Goal: Information Seeking & Learning: Learn about a topic

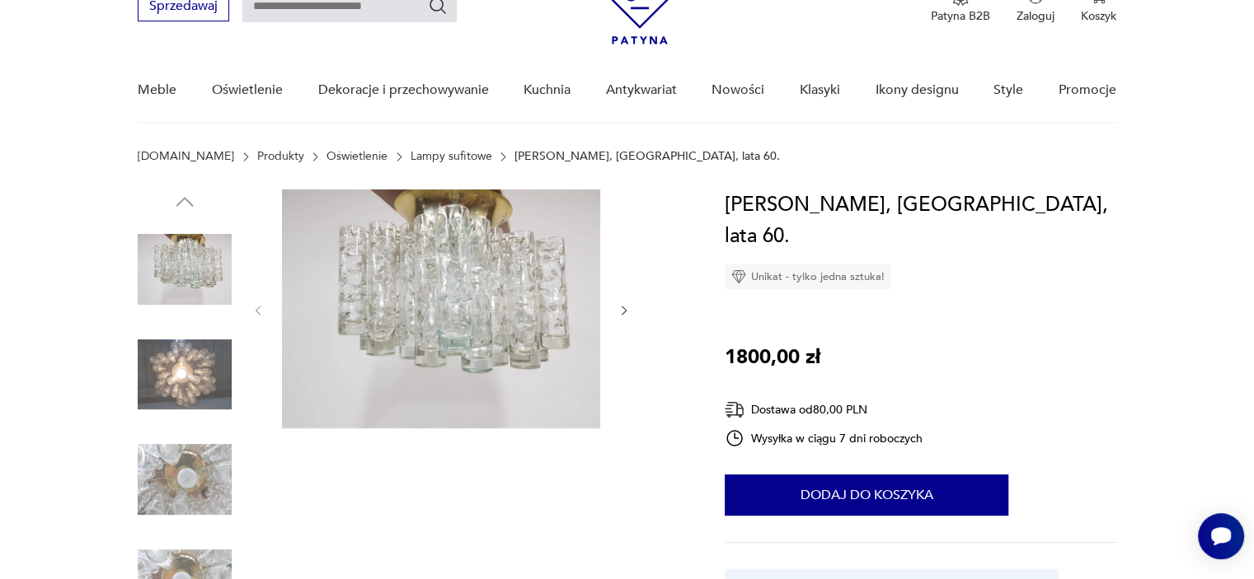
click at [631, 310] on div at bounding box center [411, 429] width 547 height 478
click at [623, 310] on icon "button" at bounding box center [624, 311] width 14 height 14
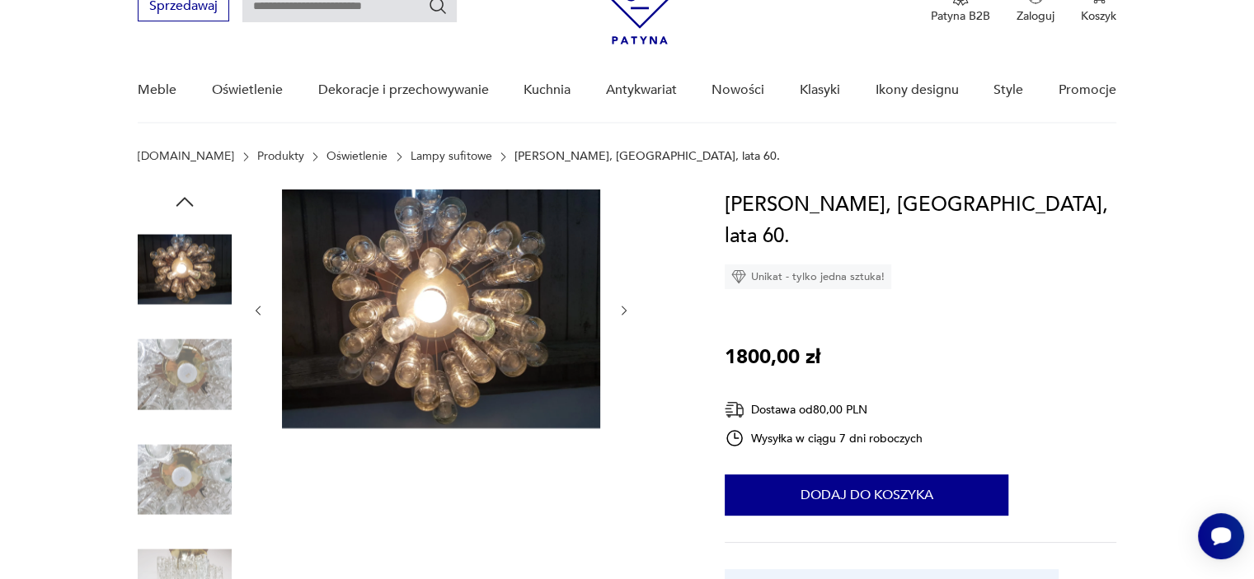
click at [623, 310] on icon "button" at bounding box center [624, 311] width 14 height 14
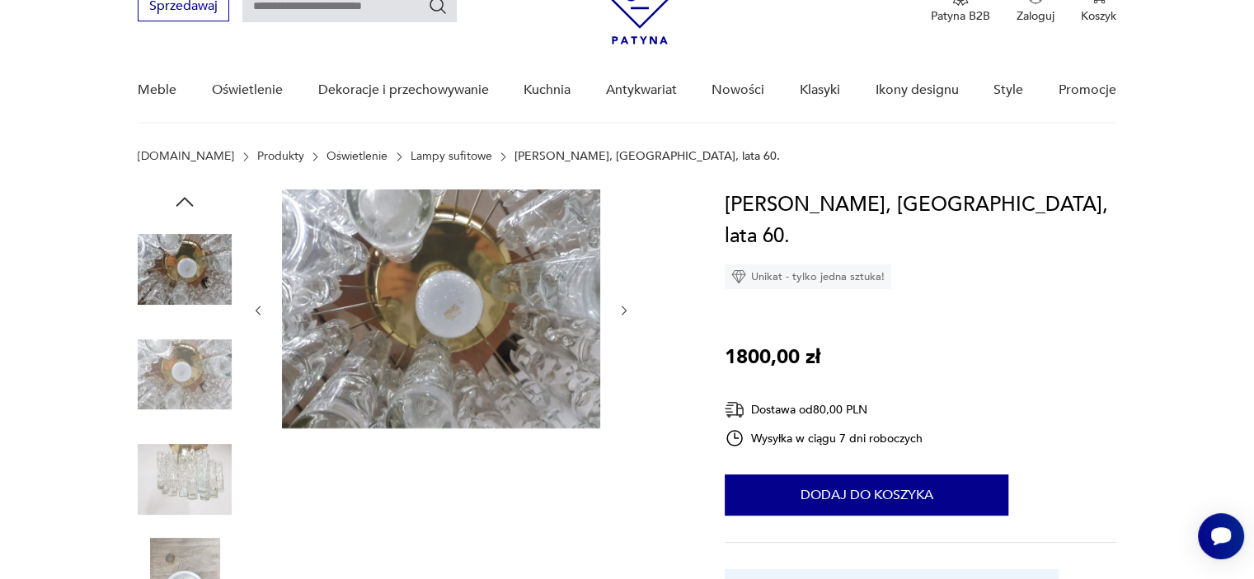
click at [623, 310] on icon "button" at bounding box center [624, 311] width 14 height 14
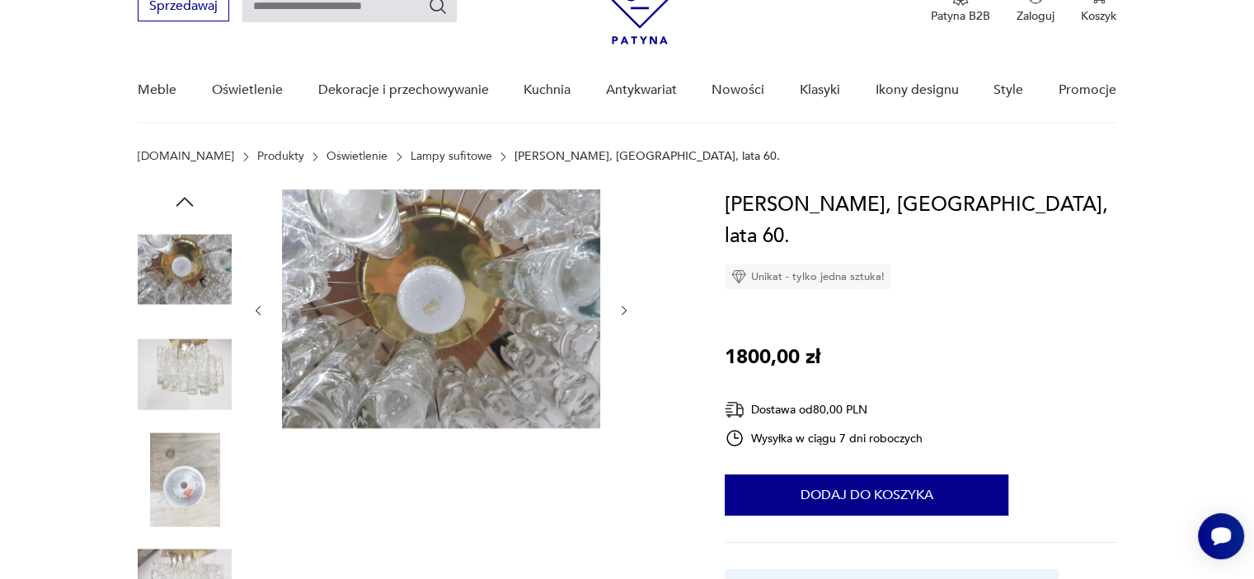
click at [623, 310] on icon "button" at bounding box center [624, 311] width 14 height 14
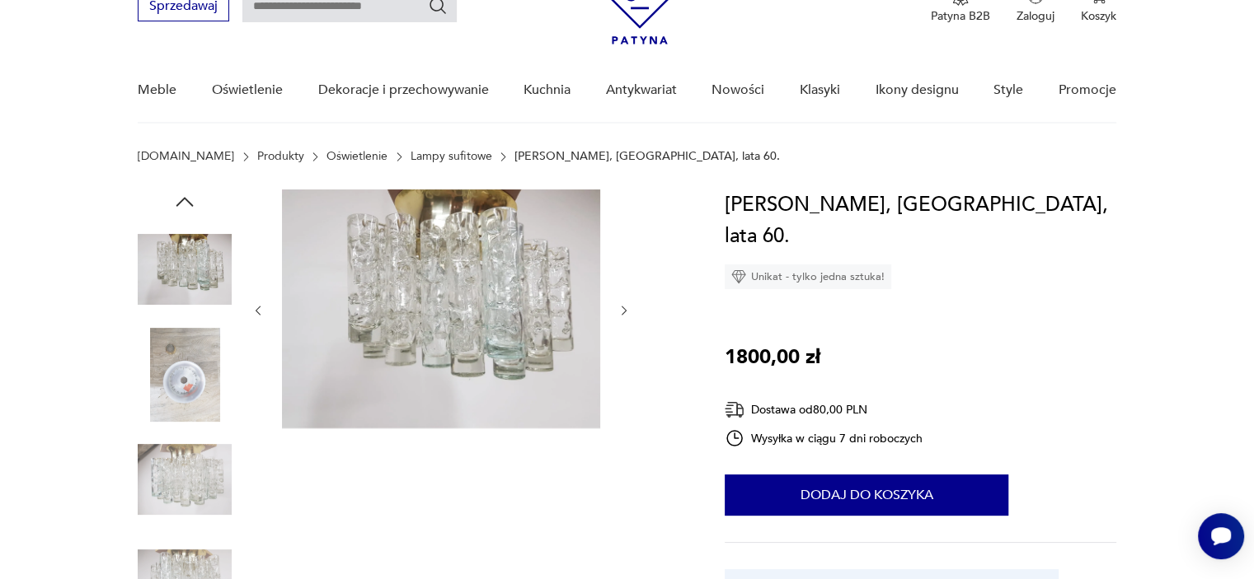
click at [623, 310] on icon "button" at bounding box center [624, 311] width 14 height 14
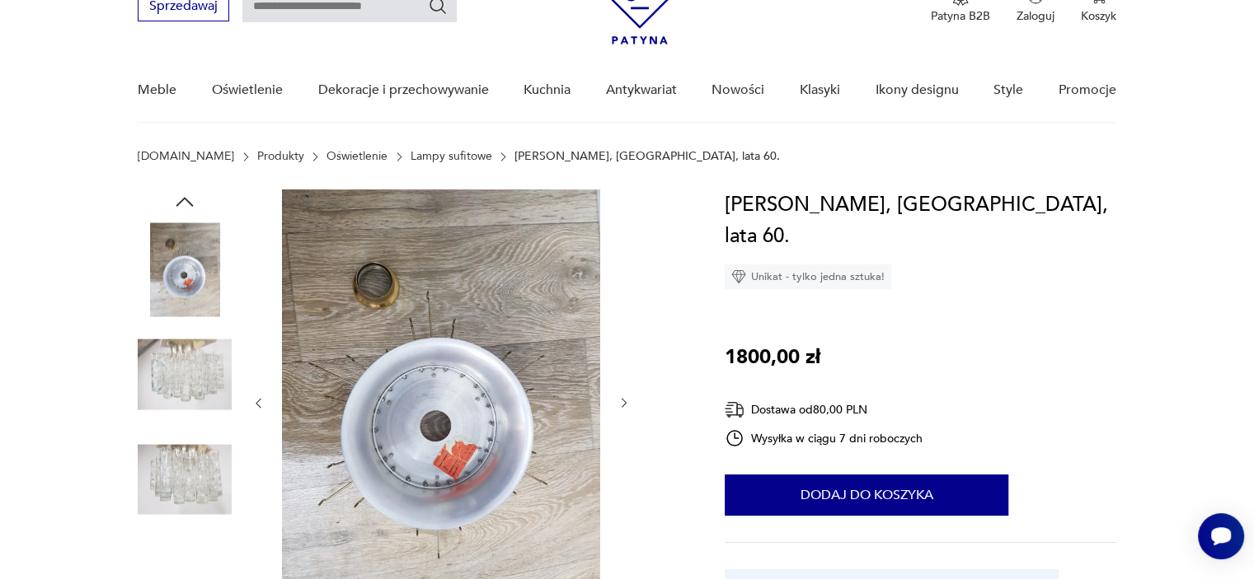
click at [623, 310] on div at bounding box center [440, 404] width 379 height 428
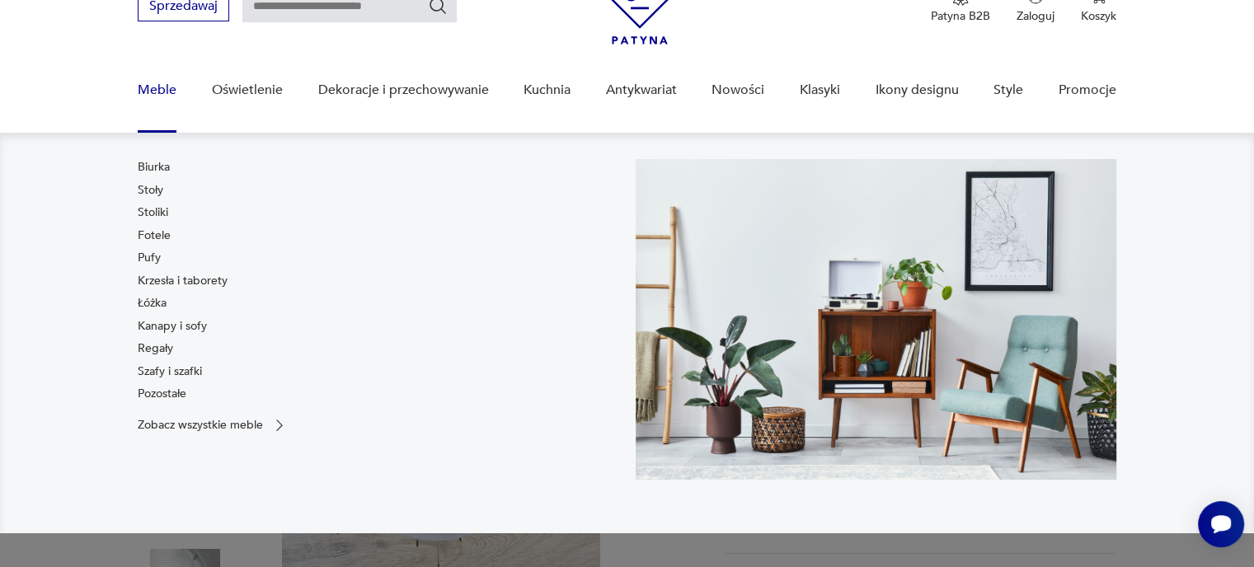
click at [148, 101] on link "Meble" at bounding box center [157, 90] width 39 height 63
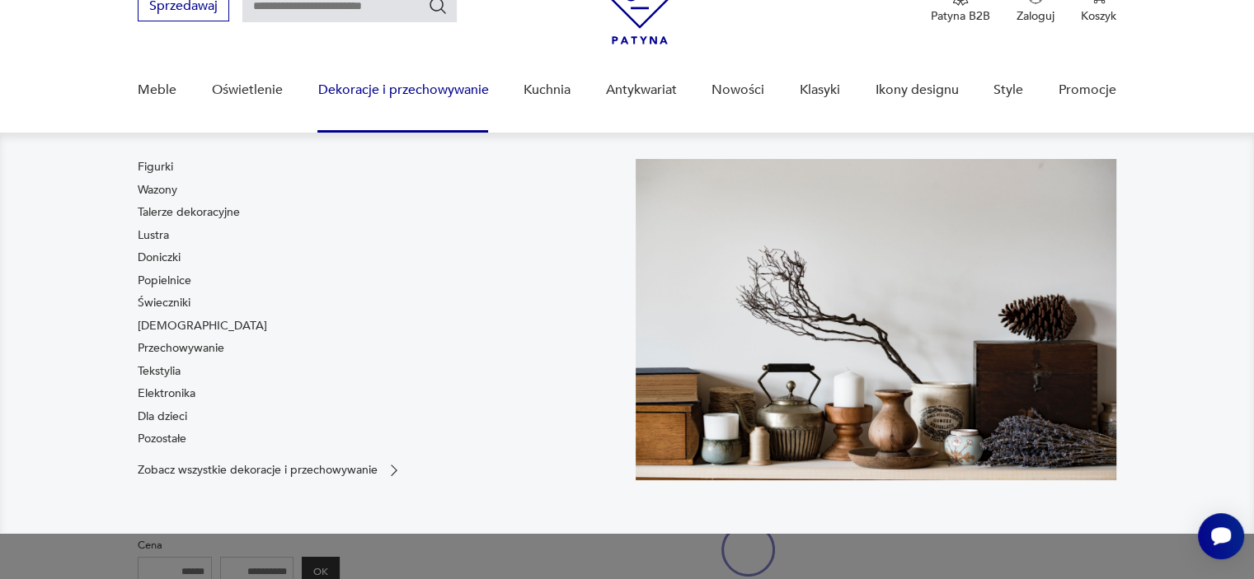
scroll to position [24, 0]
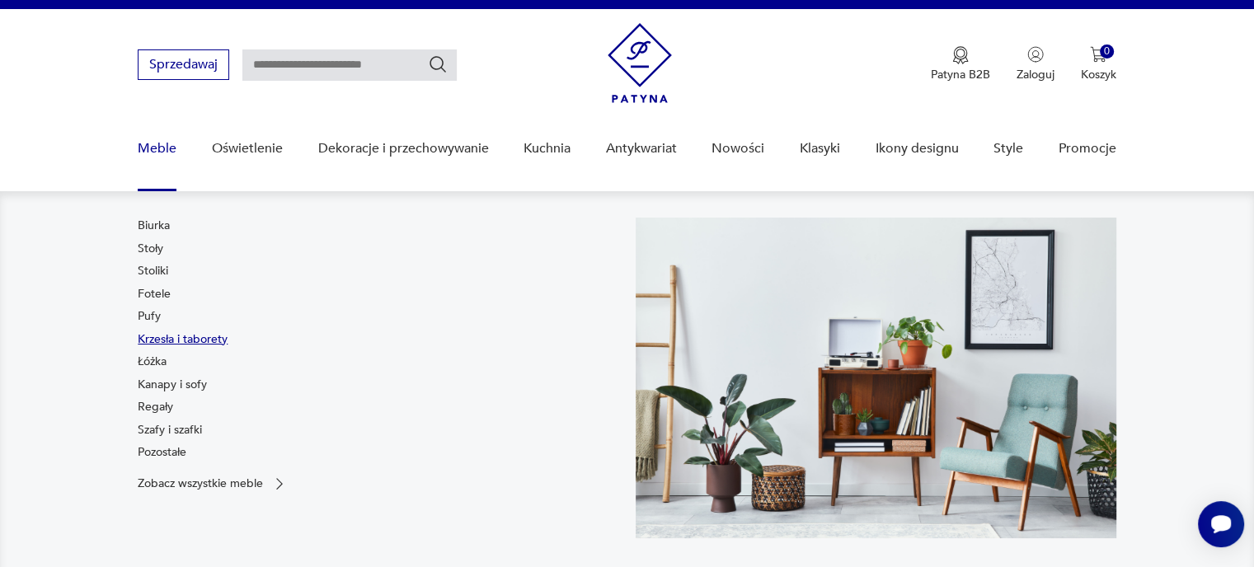
click at [152, 335] on link "Krzesła i taborety" at bounding box center [183, 339] width 90 height 16
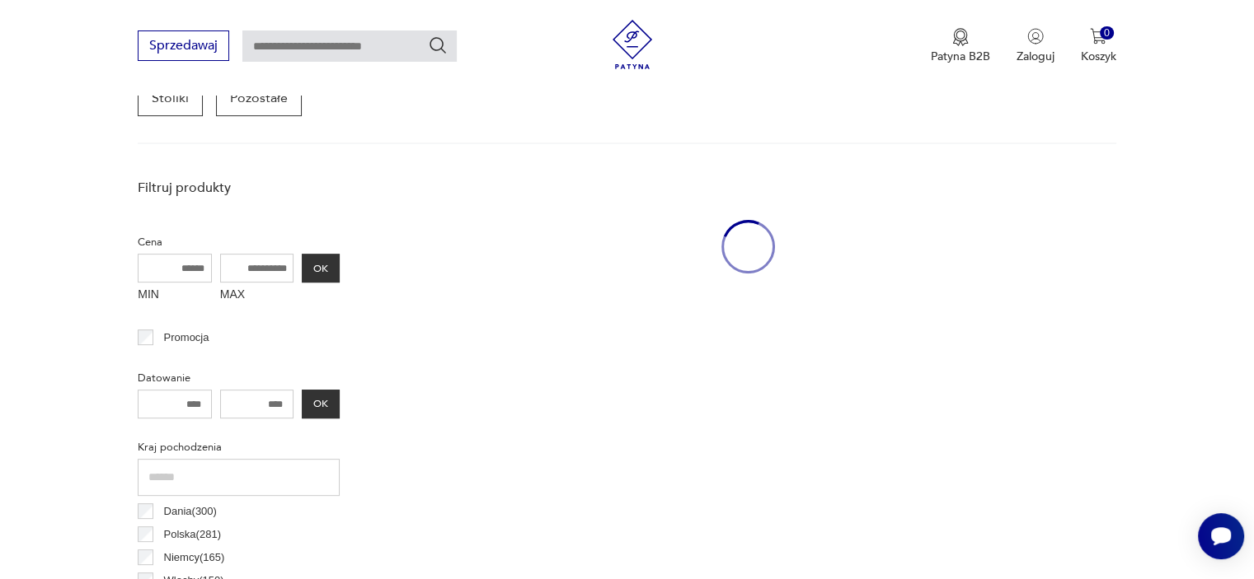
scroll to position [519, 0]
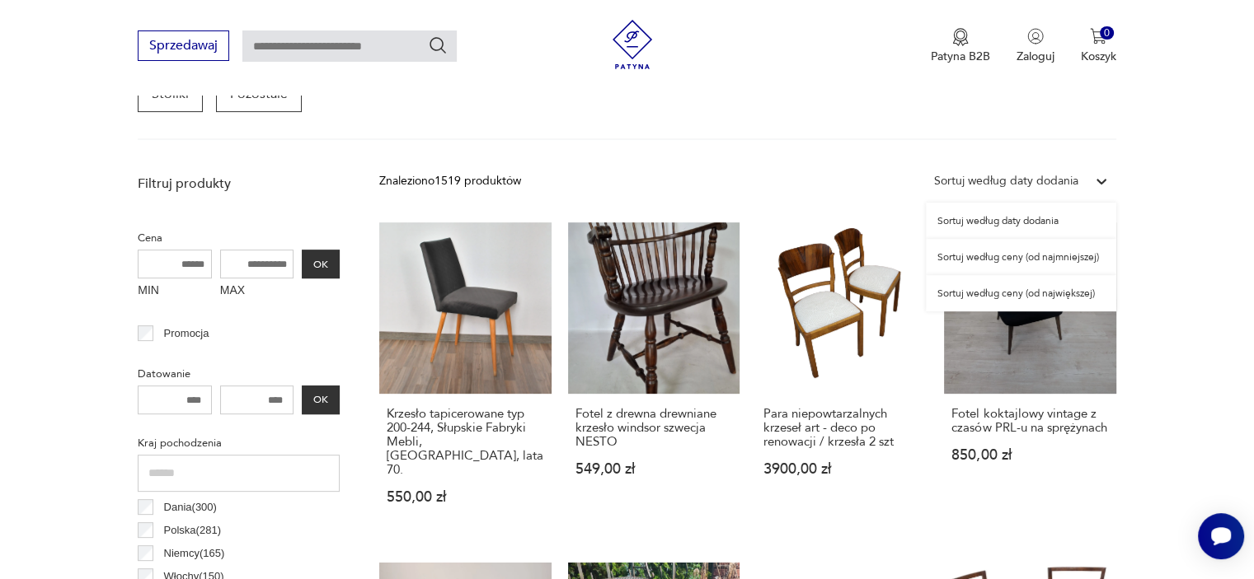
click at [1095, 183] on icon at bounding box center [1101, 181] width 16 height 16
click at [1013, 291] on div "Sortuj według ceny (od największej)" at bounding box center [1021, 293] width 190 height 36
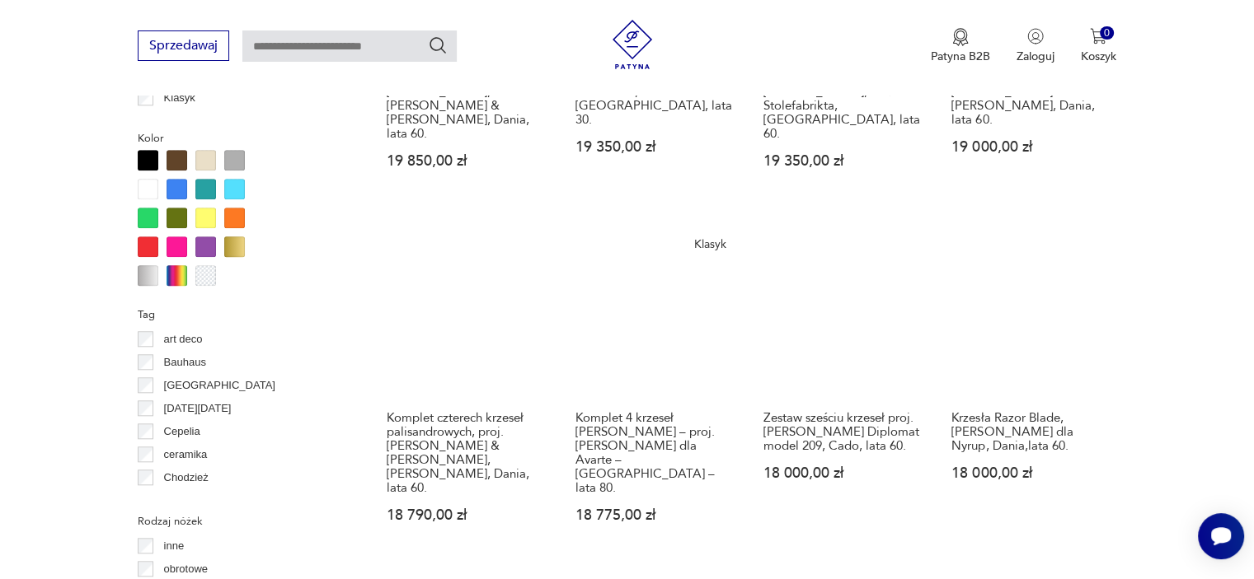
scroll to position [1591, 0]
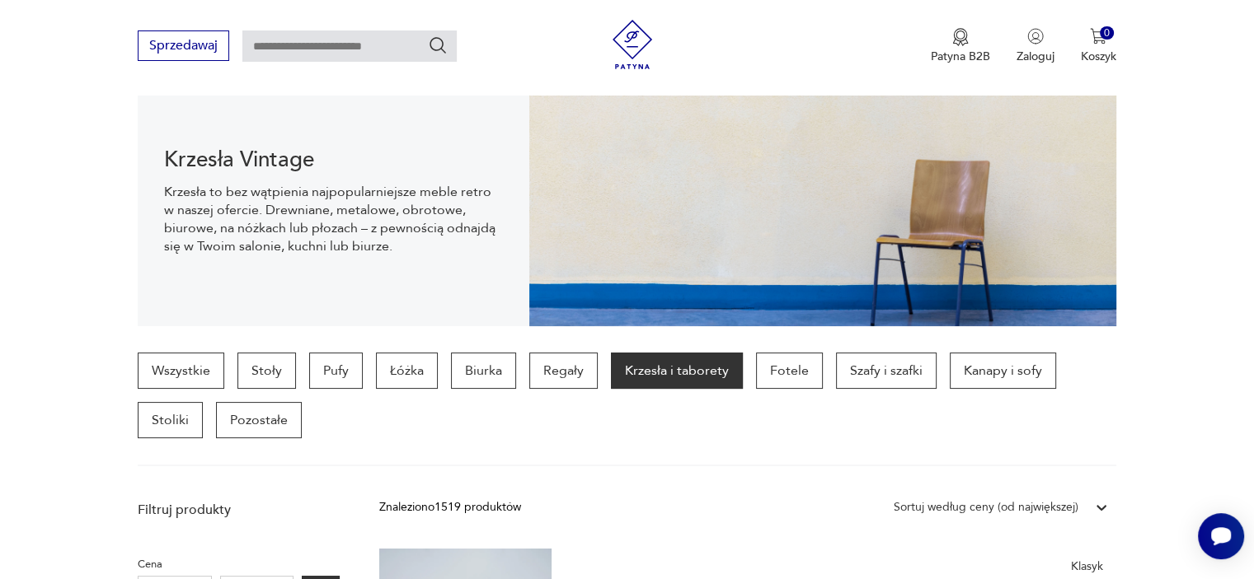
scroll to position [190, 0]
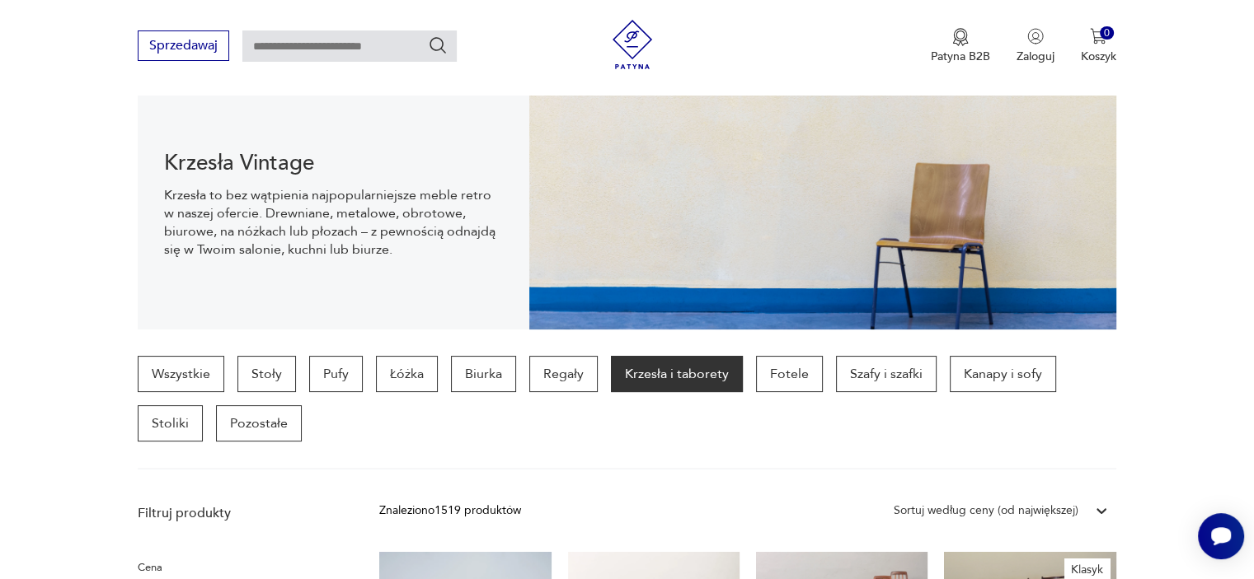
click at [403, 60] on input "text" at bounding box center [349, 45] width 214 height 31
type input "******"
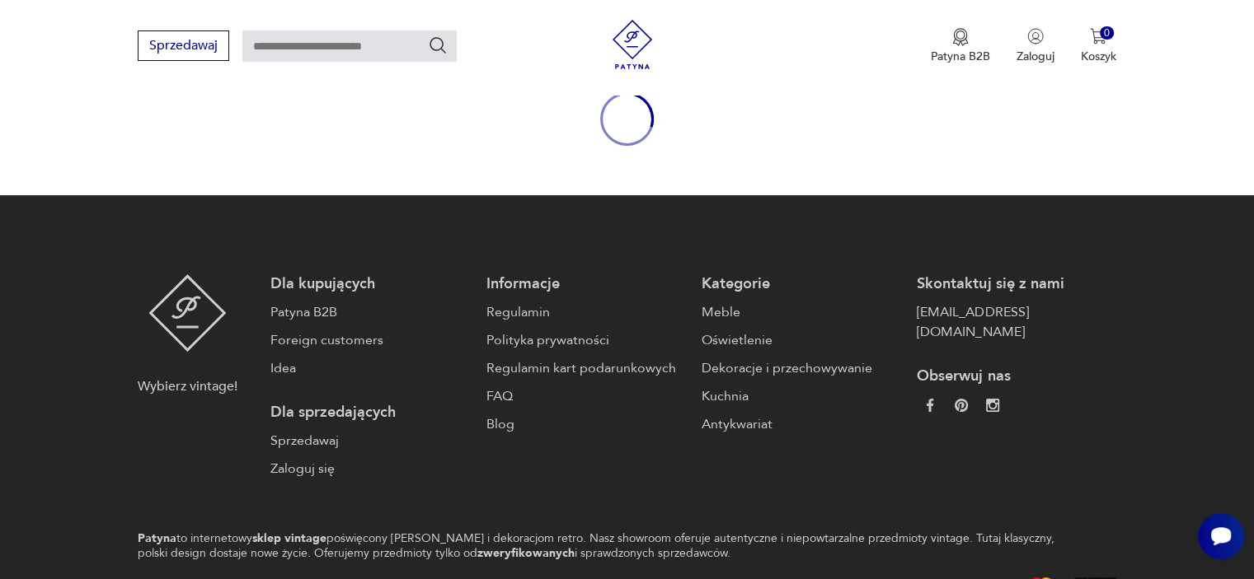
type input "******"
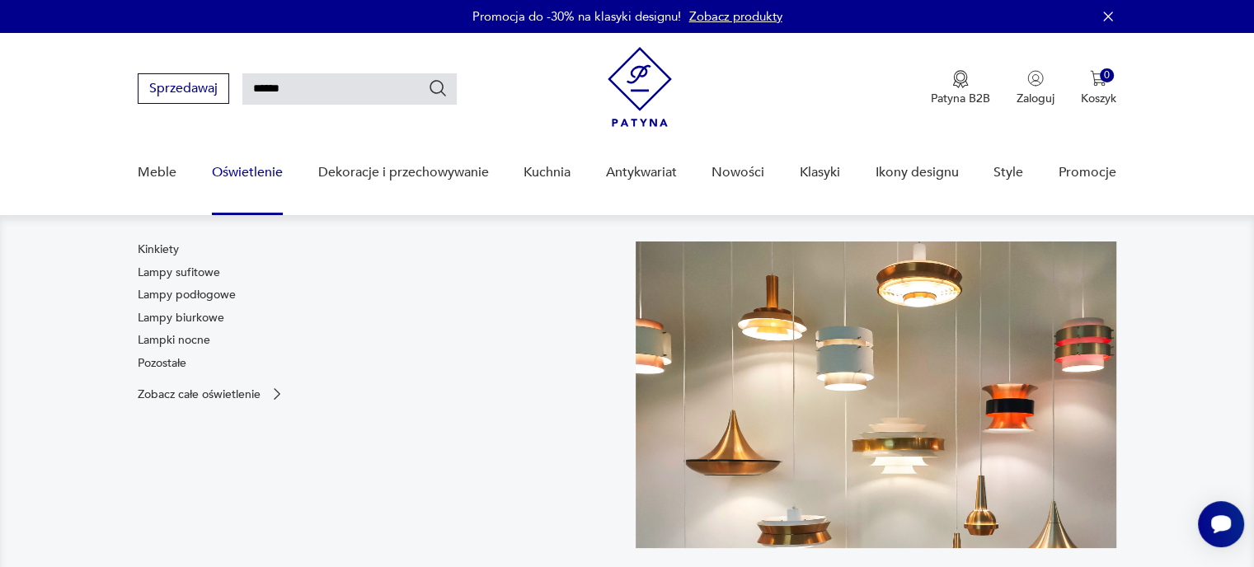
click at [257, 174] on link "Oświetlenie" at bounding box center [247, 172] width 71 height 63
click at [162, 246] on link "Kinkiety" at bounding box center [158, 250] width 41 height 16
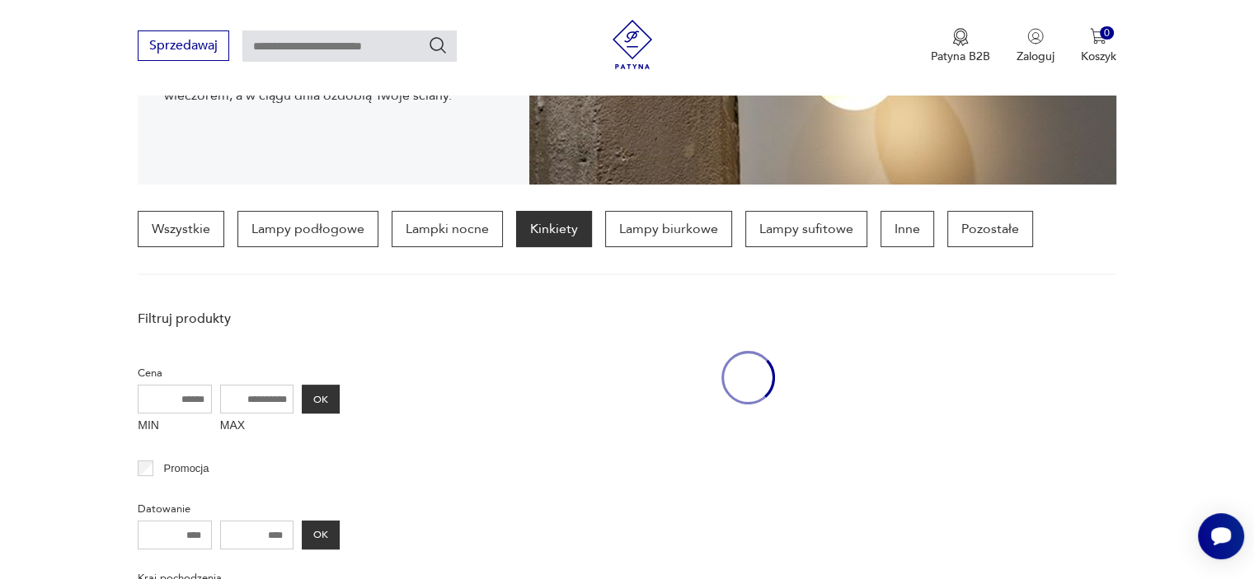
scroll to position [388, 0]
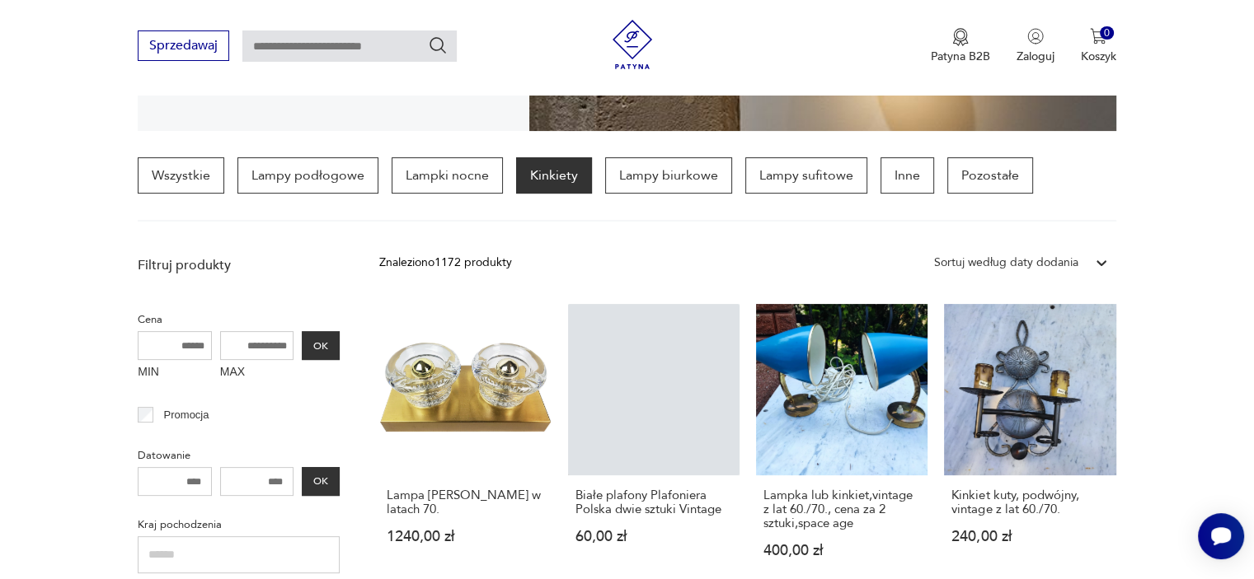
click at [1080, 260] on div "Sortuj według daty dodania" at bounding box center [1006, 262] width 161 height 21
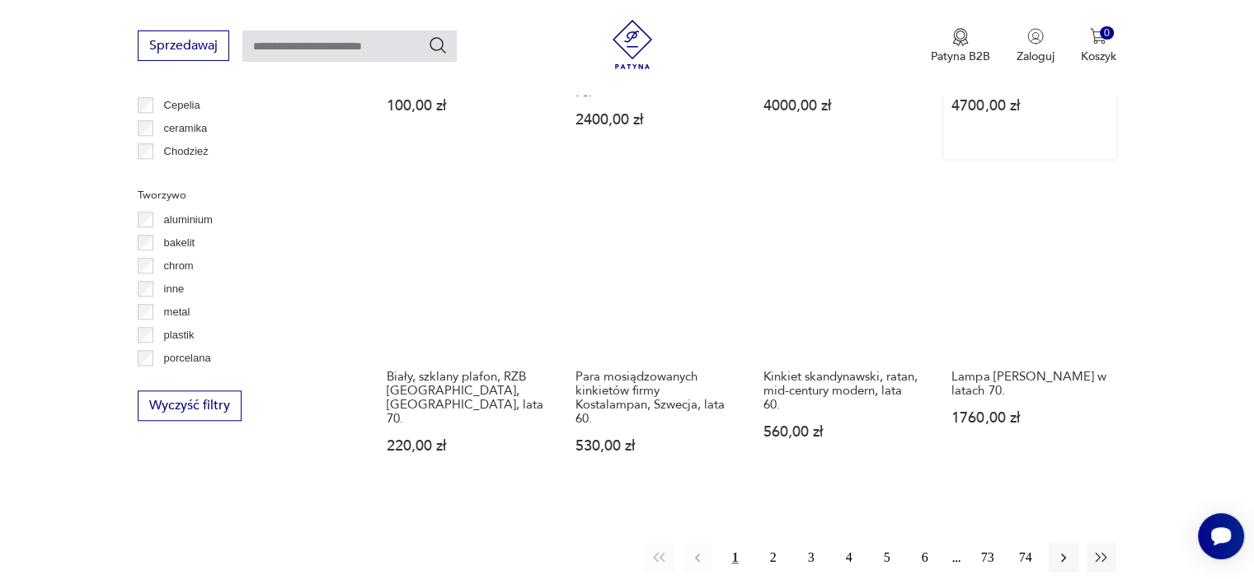
scroll to position [1460, 0]
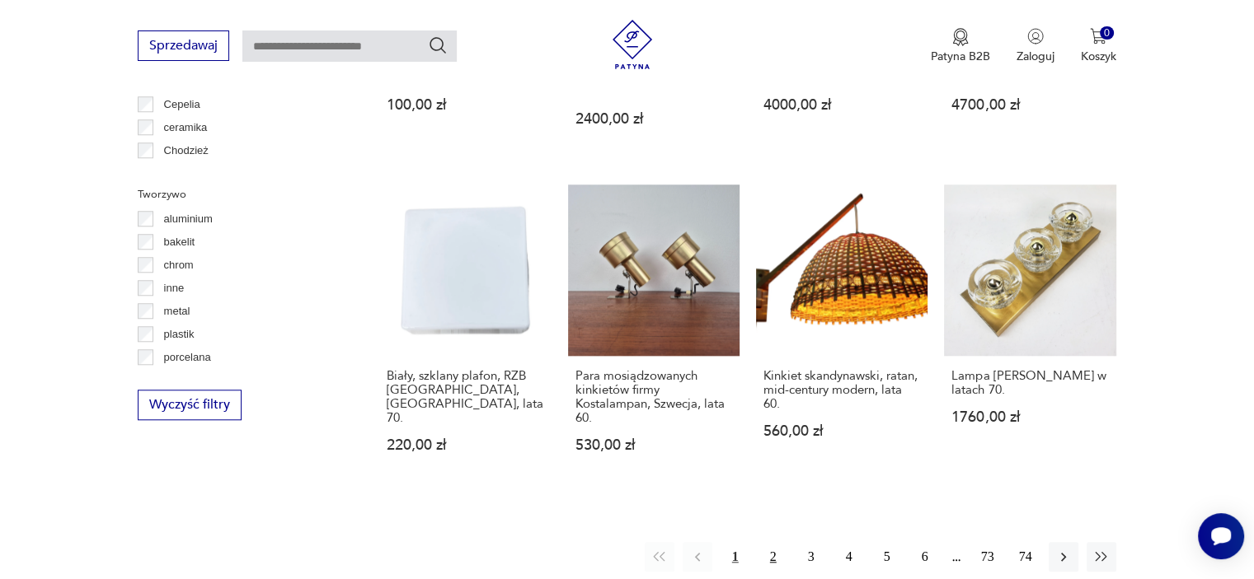
click at [775, 554] on button "2" at bounding box center [773, 557] width 30 height 30
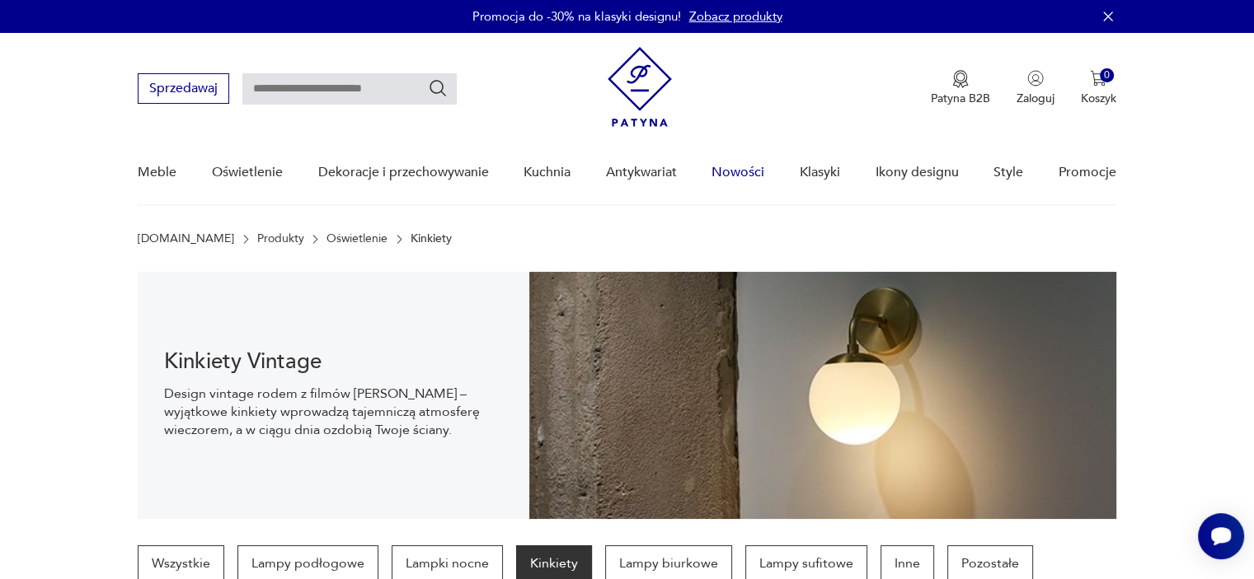
click at [732, 172] on link "Nowości" at bounding box center [737, 172] width 53 height 63
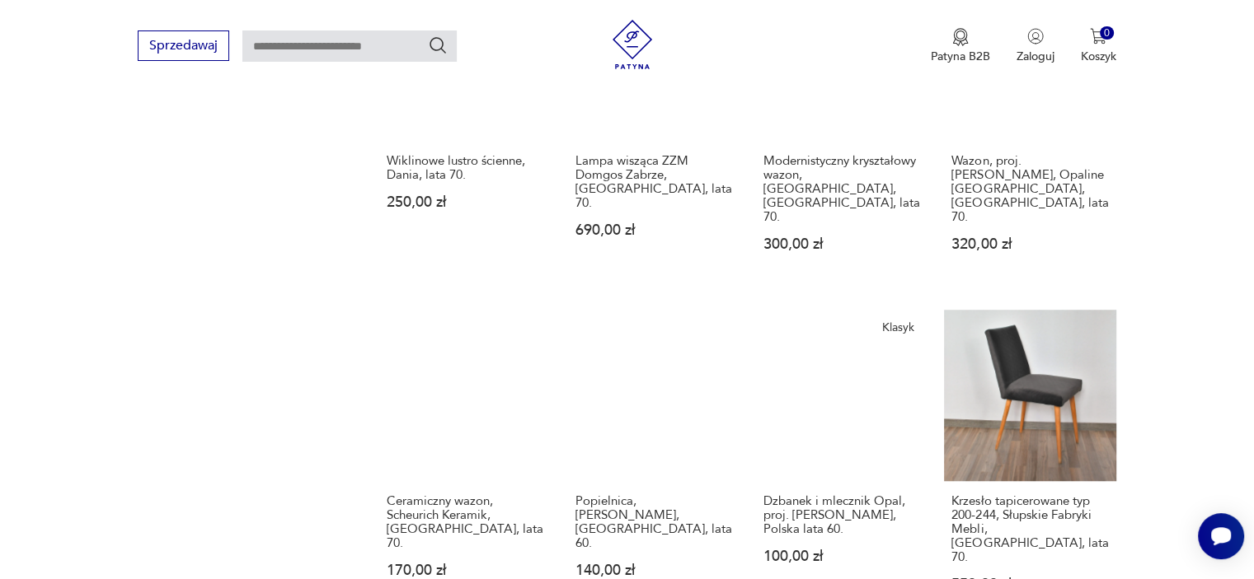
scroll to position [1284, 0]
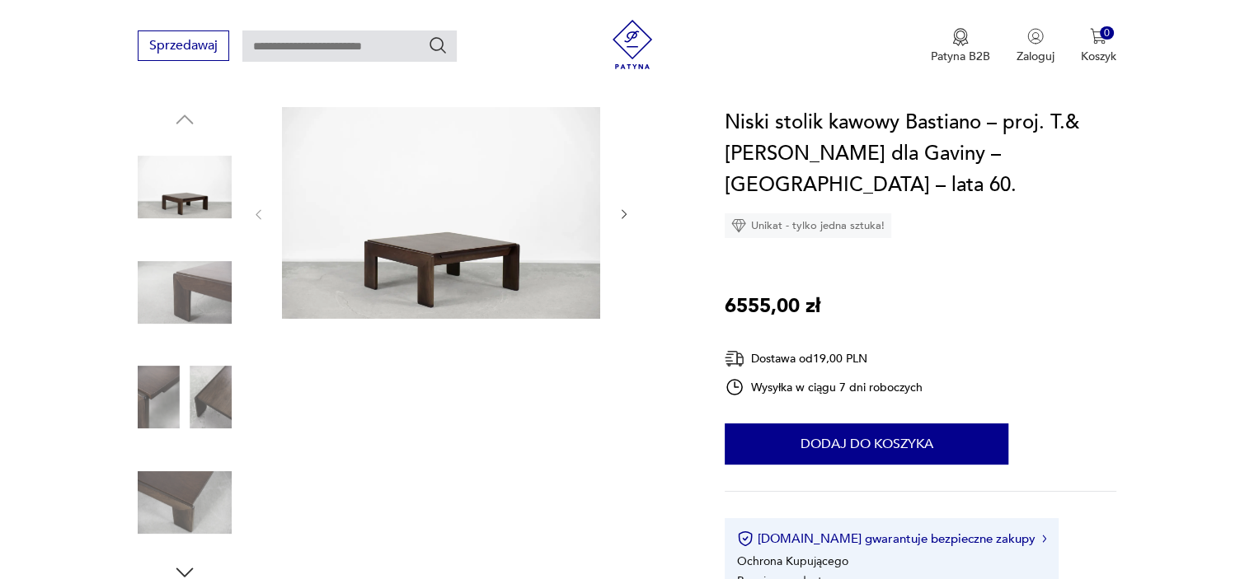
scroll to position [165, 0]
click at [410, 271] on img at bounding box center [441, 213] width 318 height 212
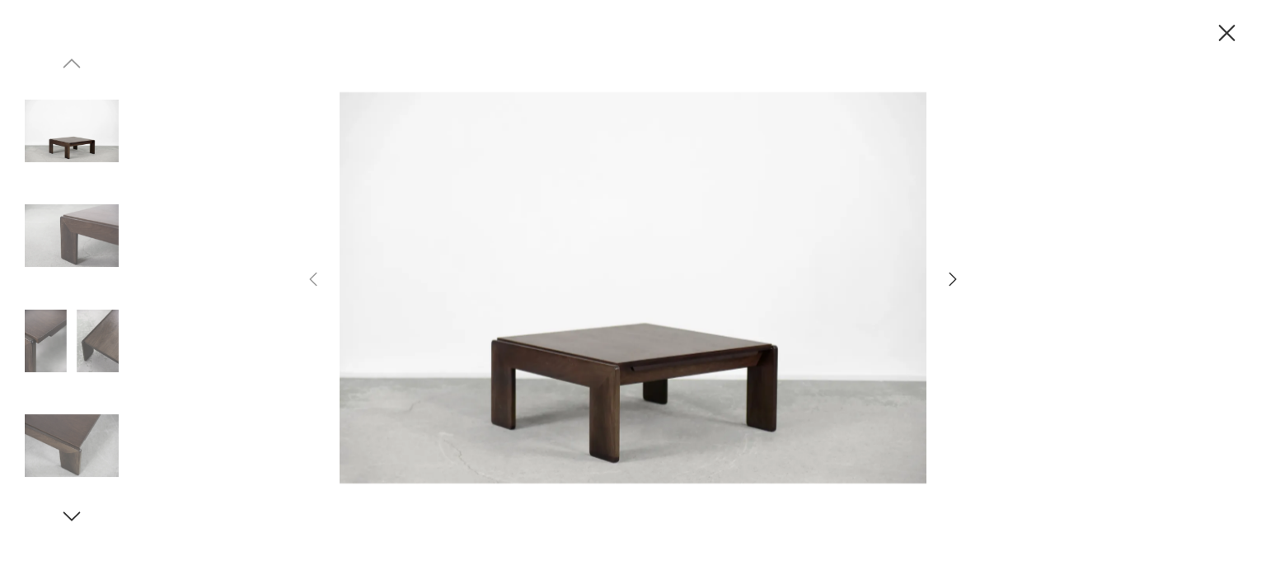
click at [630, 382] on img at bounding box center [633, 287] width 587 height 463
click at [61, 227] on img at bounding box center [72, 236] width 94 height 94
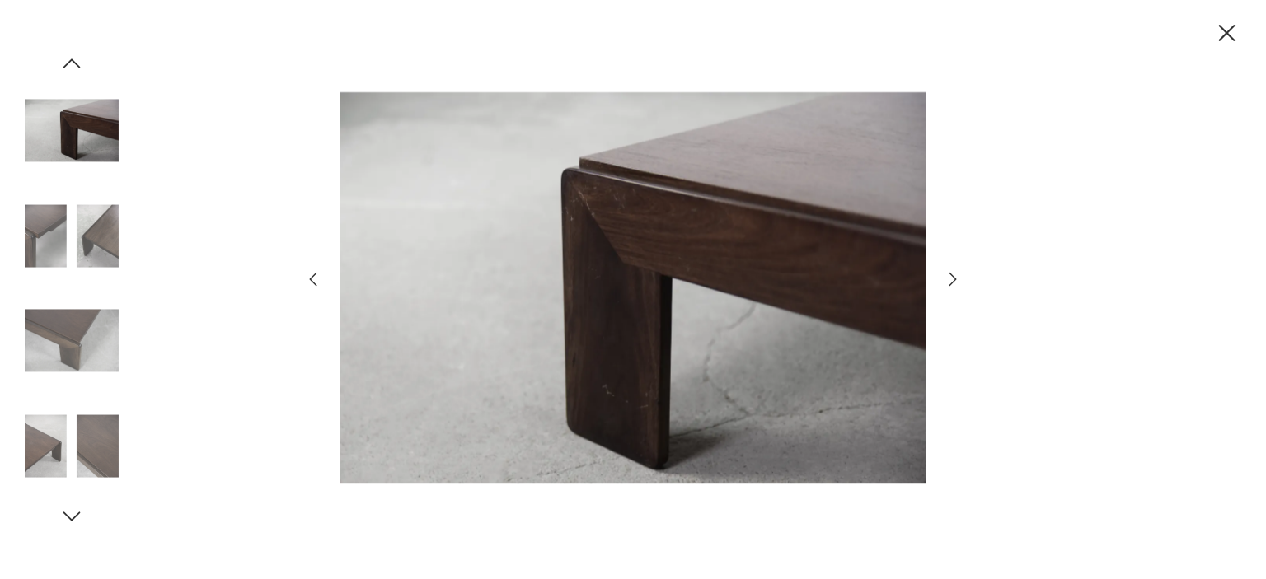
click at [61, 226] on img at bounding box center [72, 236] width 94 height 94
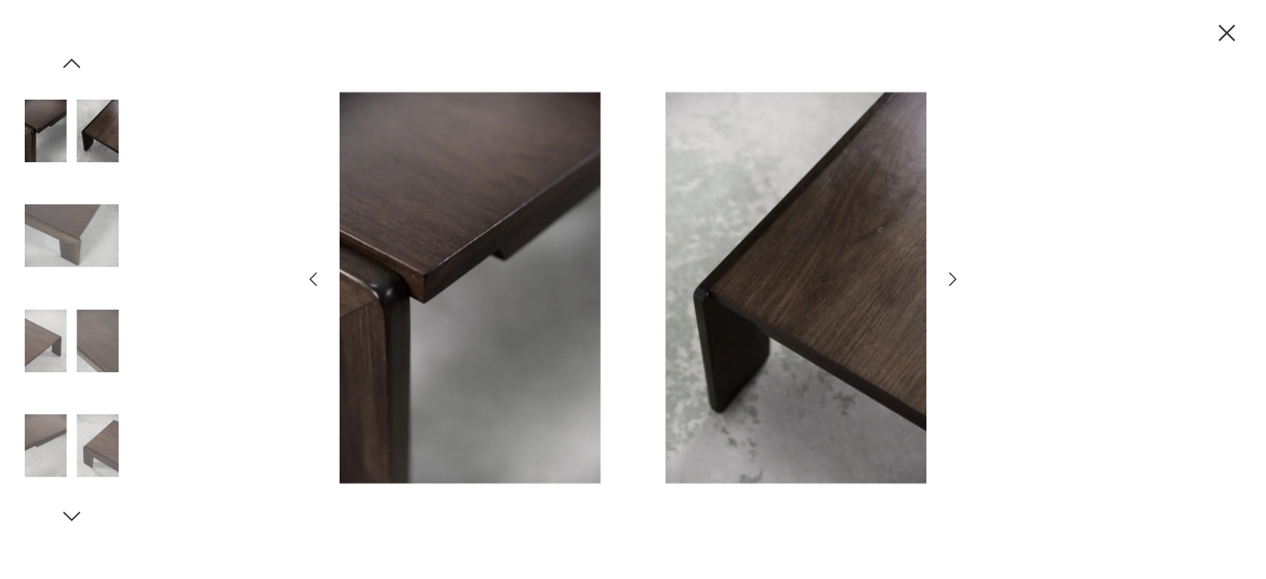
click at [62, 241] on img at bounding box center [72, 236] width 94 height 94
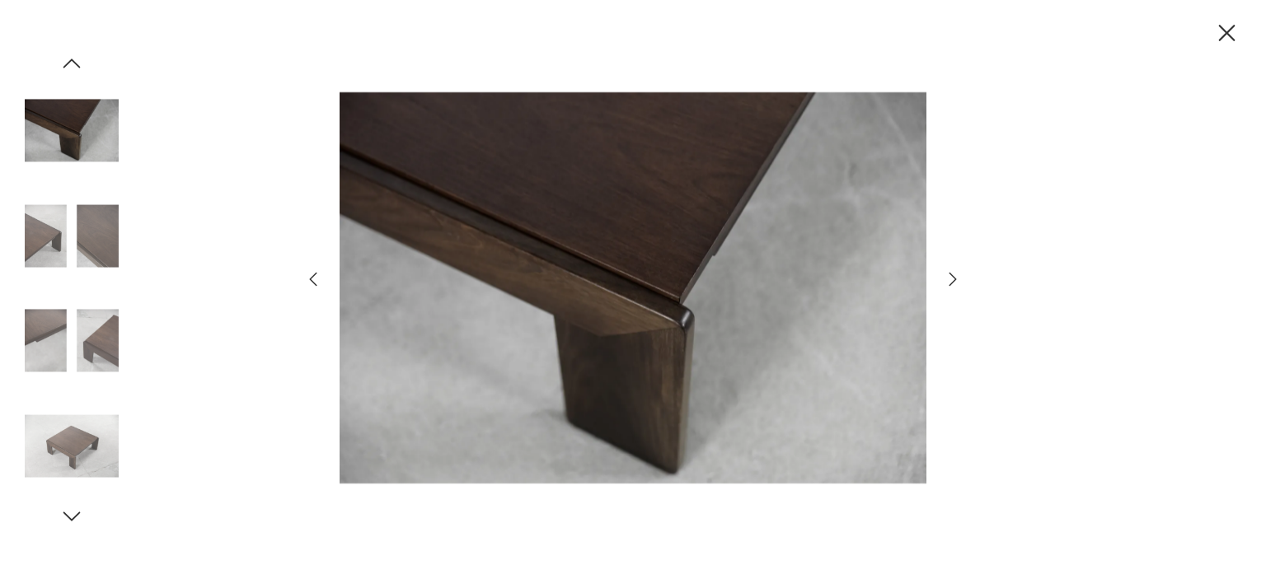
click at [59, 274] on img at bounding box center [72, 236] width 94 height 94
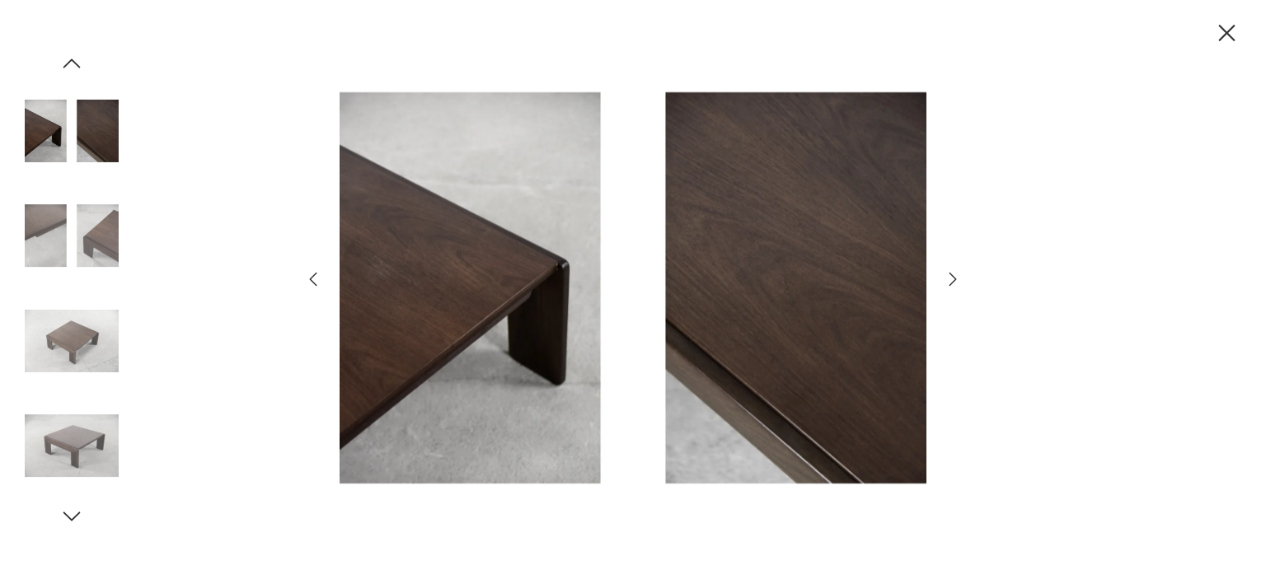
click at [66, 429] on img at bounding box center [72, 446] width 94 height 94
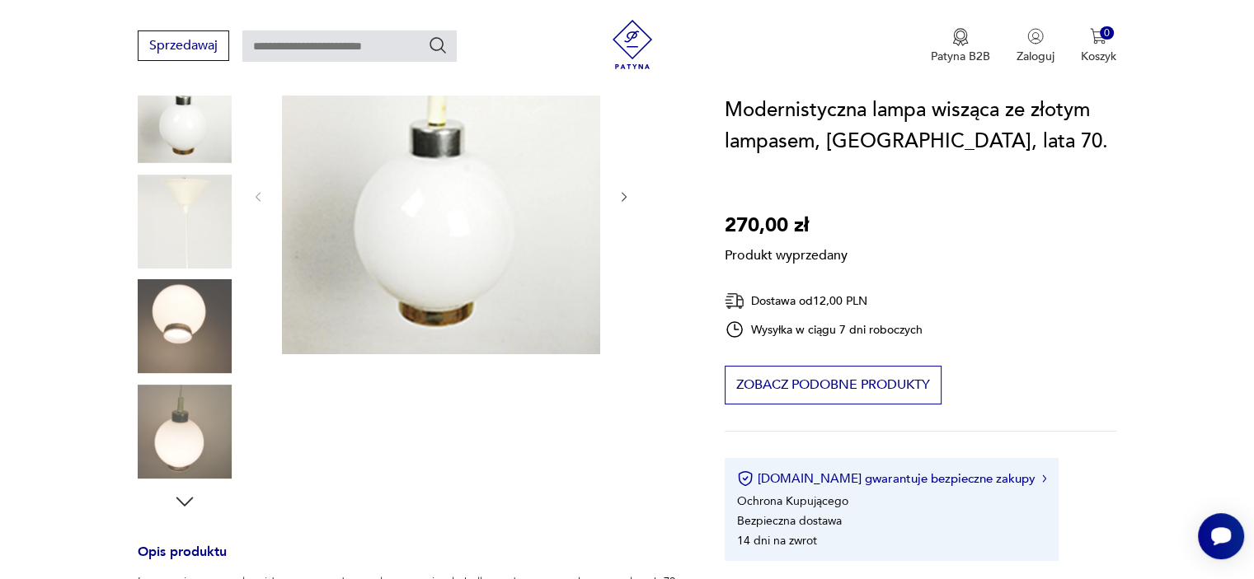
scroll to position [165, 0]
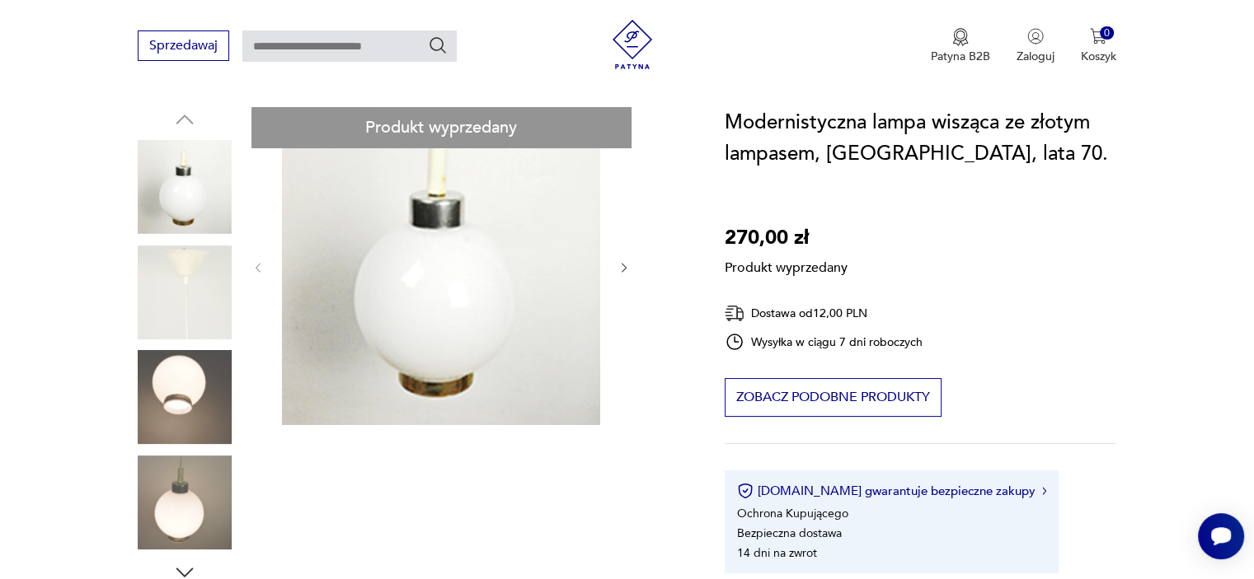
click at [223, 405] on div "Produkt wyprzedany Opis produktu Lampa wisząca w stylu mid-century modern z ele…" at bounding box center [411, 551] width 547 height 888
click at [174, 481] on div "Produkt wyprzedany Opis produktu Lampa wisząca w stylu mid-century modern z ele…" at bounding box center [411, 551] width 547 height 888
click at [179, 378] on div "Produkt wyprzedany Opis produktu Lampa wisząca w stylu mid-century modern z ele…" at bounding box center [411, 551] width 547 height 888
click at [186, 213] on div "Produkt wyprzedany Opis produktu Lampa wisząca w stylu mid-century modern z ele…" at bounding box center [411, 551] width 547 height 888
